Goal: Transaction & Acquisition: Download file/media

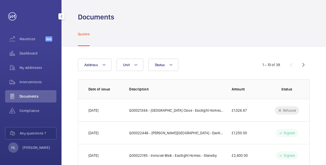
click at [31, 93] on div "Documents" at bounding box center [30, 96] width 51 height 12
click at [28, 98] on span "Documents" at bounding box center [37, 96] width 37 height 5
click at [36, 86] on div "Interventions" at bounding box center [30, 82] width 51 height 12
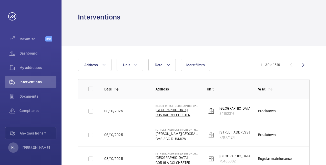
click at [186, 112] on p "CO5 0AF COLCHESTER" at bounding box center [176, 114] width 43 height 5
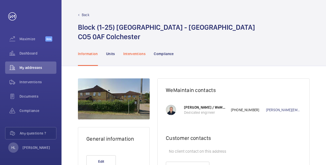
click at [135, 53] on p "Interventions" at bounding box center [134, 53] width 23 height 5
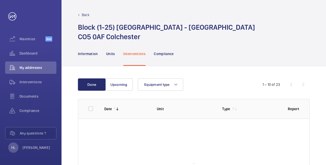
click at [83, 11] on div "Back Block (1-25) [GEOGRAPHIC_DATA] - [GEOGRAPHIC_DATA] [GEOGRAPHIC_DATA] 0AF […" at bounding box center [193, 20] width 264 height 41
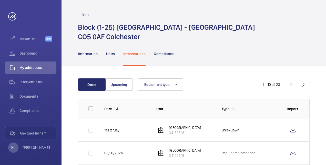
click at [83, 16] on p "Back" at bounding box center [86, 14] width 8 height 5
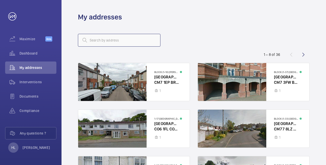
click at [135, 39] on input "text" at bounding box center [119, 40] width 82 height 13
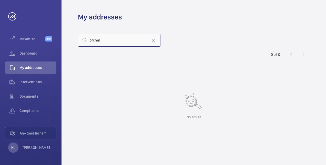
type input "orchar"
click at [136, 41] on input "orchar" at bounding box center [119, 40] width 82 height 13
click at [30, 68] on span "My addresses" at bounding box center [37, 67] width 37 height 5
click at [27, 80] on span "Interventions" at bounding box center [37, 81] width 37 height 5
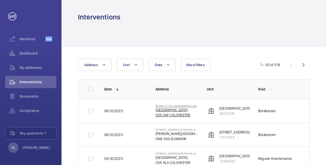
click at [171, 109] on p "[GEOGRAPHIC_DATA]" at bounding box center [176, 109] width 43 height 5
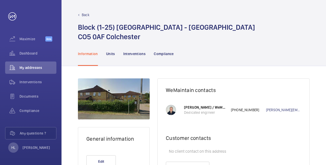
click at [312, 76] on div "General information Edit WeMaintain contacts [PERSON_NAME] / WeMaintain UK Dedi…" at bounding box center [193, 130] width 264 height 129
click at [82, 13] on p "Back" at bounding box center [86, 14] width 8 height 5
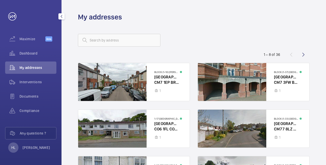
click at [34, 66] on span "My addresses" at bounding box center [37, 67] width 37 height 5
click at [94, 36] on input "text" at bounding box center [119, 40] width 82 height 13
type input "orchard"
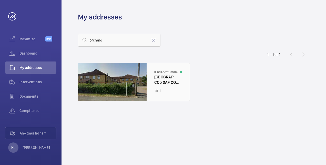
click at [116, 87] on div at bounding box center [133, 82] width 111 height 38
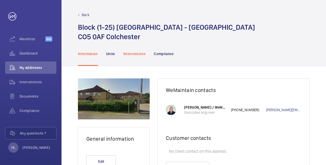
click at [139, 51] on div "Interventions" at bounding box center [134, 53] width 23 height 24
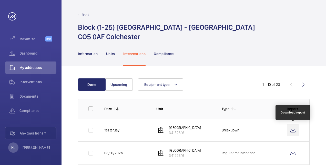
click at [292, 131] on wm-front-icon-button at bounding box center [293, 130] width 12 height 12
